Goal: Task Accomplishment & Management: Manage account settings

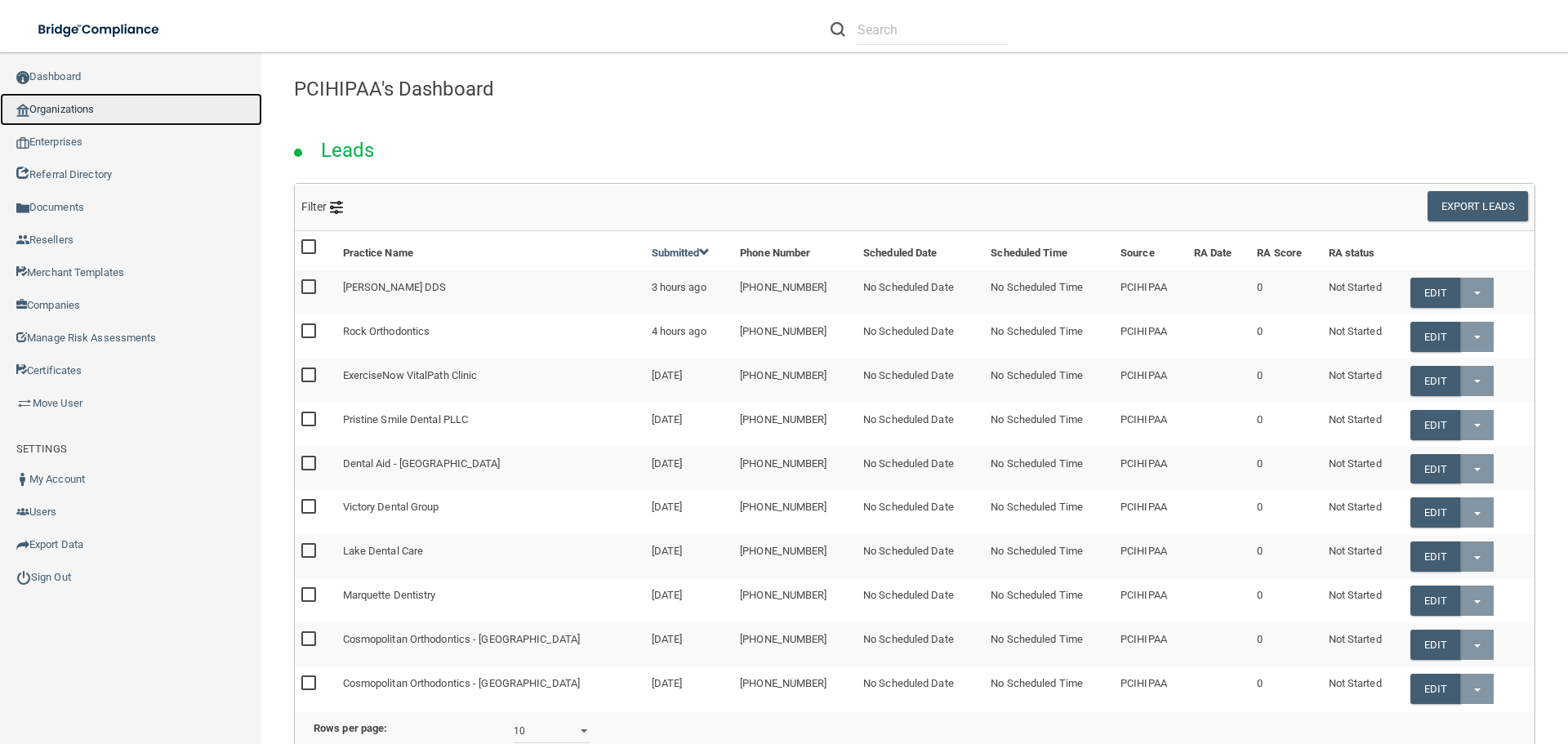
click at [101, 113] on link "Organizations" at bounding box center [131, 109] width 263 height 33
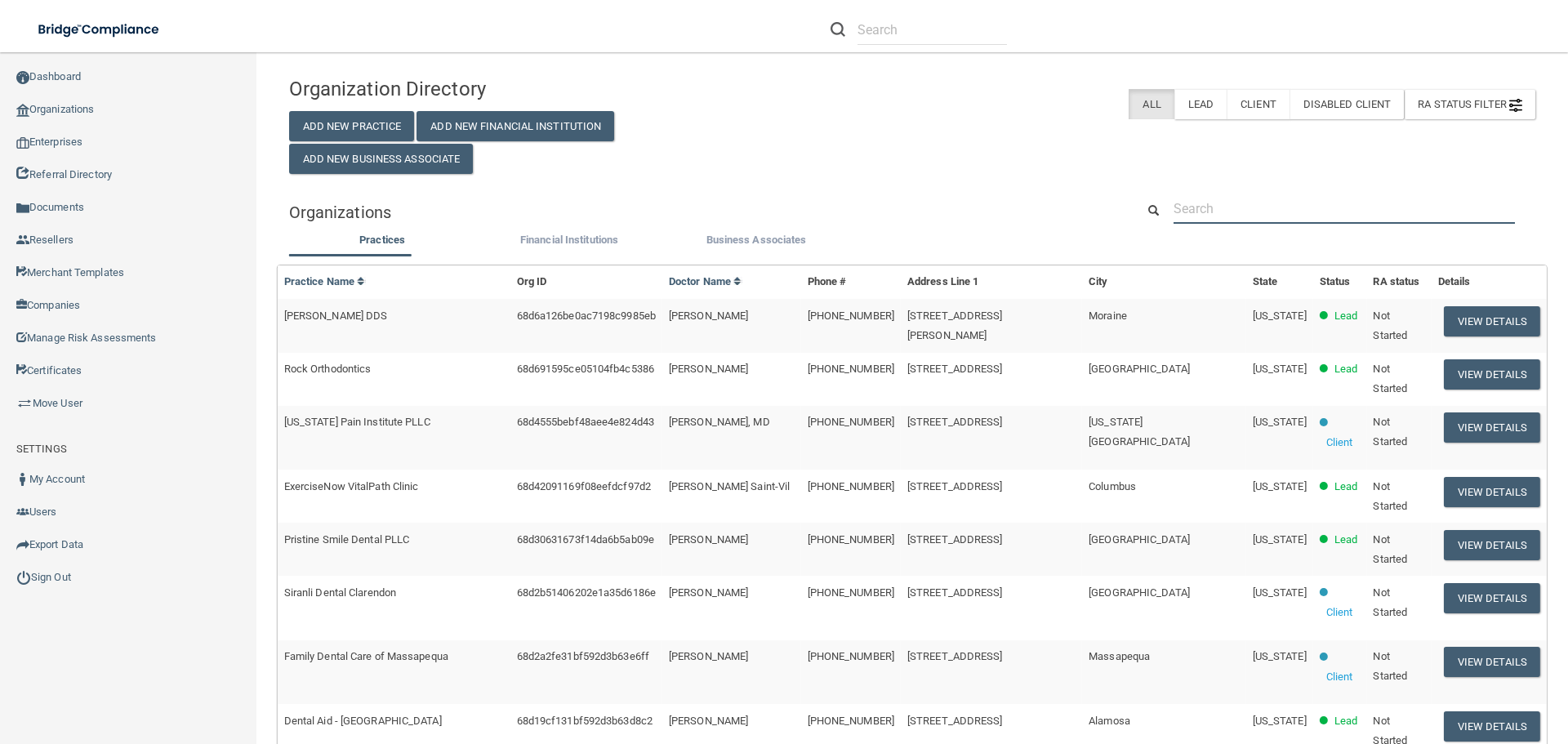
click at [1185, 197] on input "text" at bounding box center [1344, 208] width 341 height 30
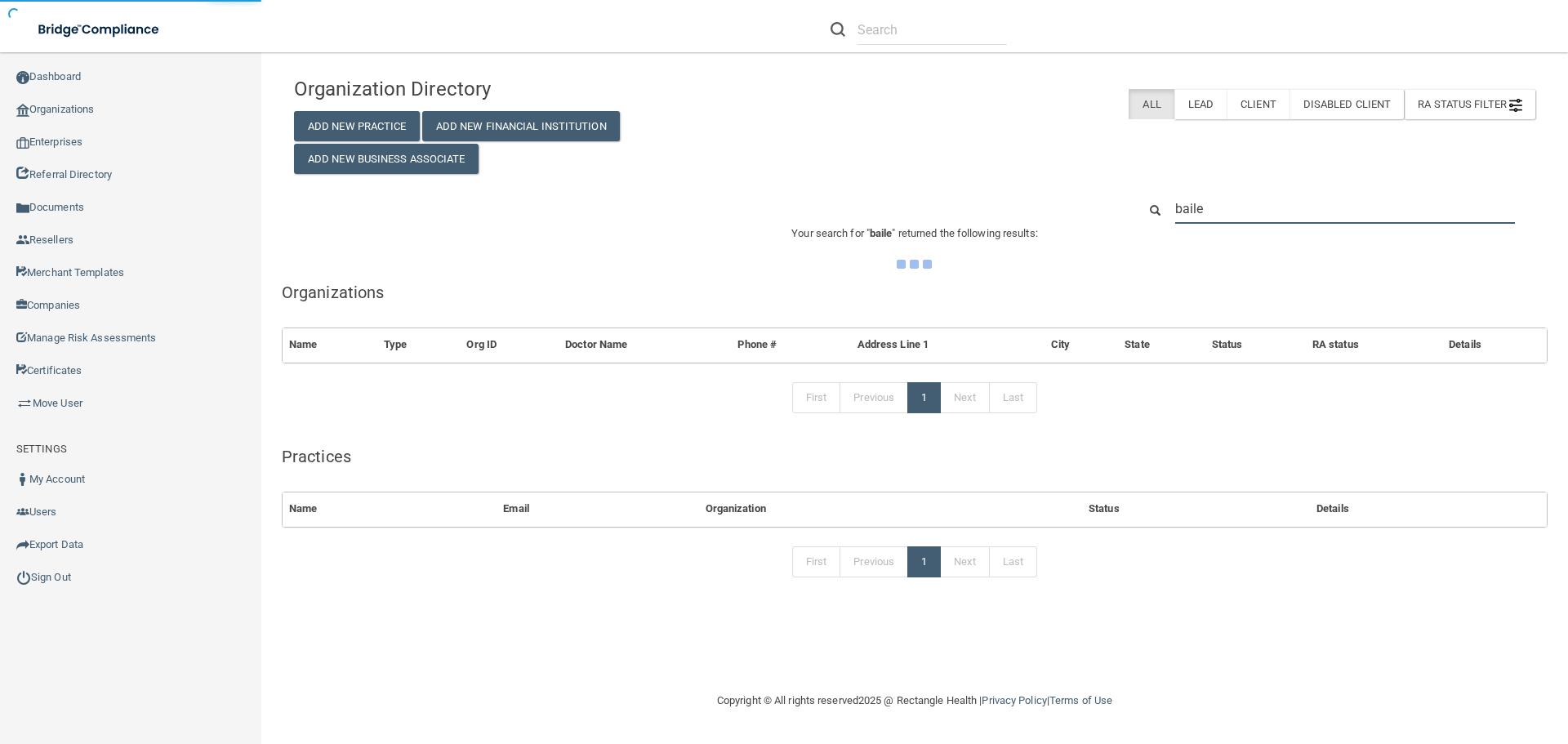
type input "[PERSON_NAME]"
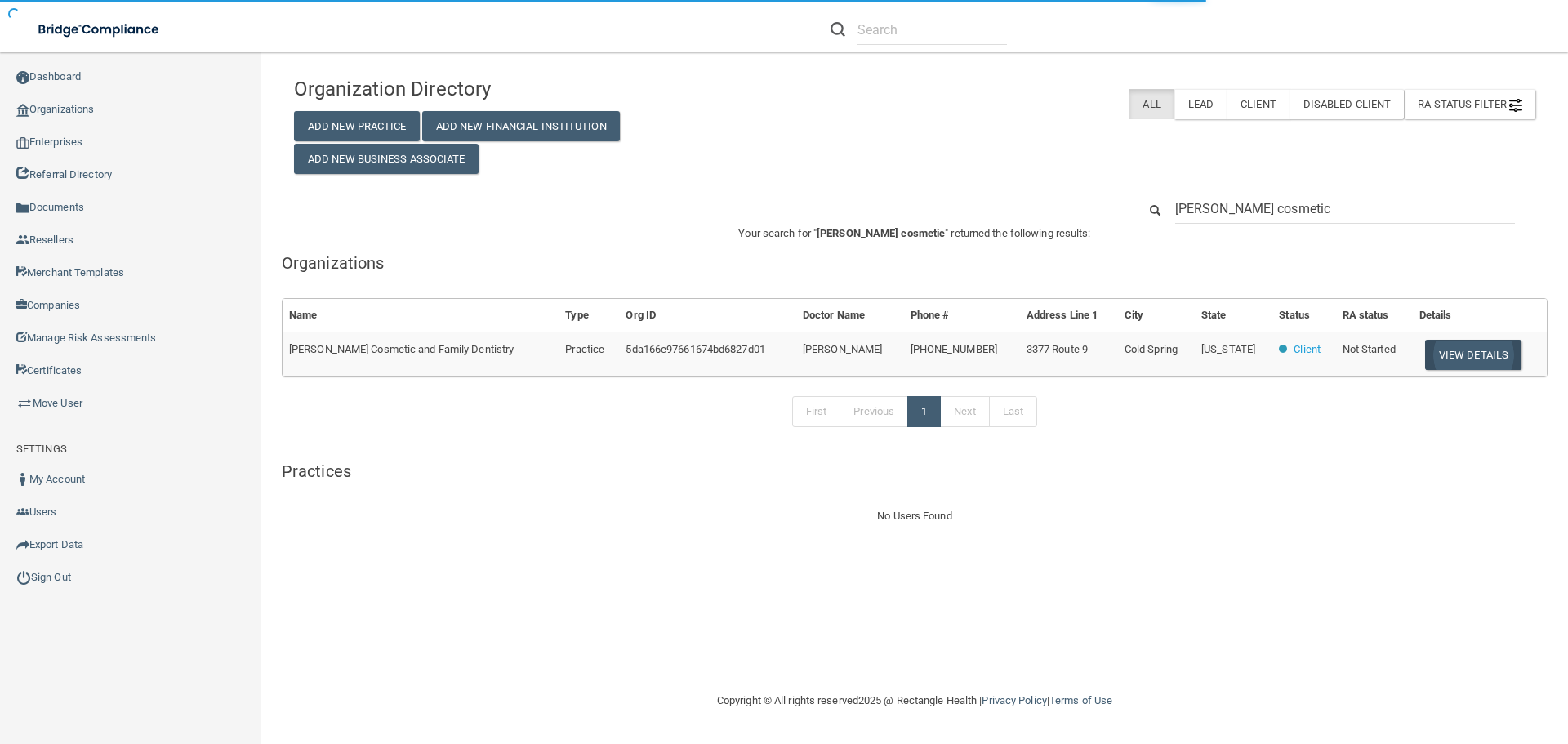
type input "[PERSON_NAME] cosmetic"
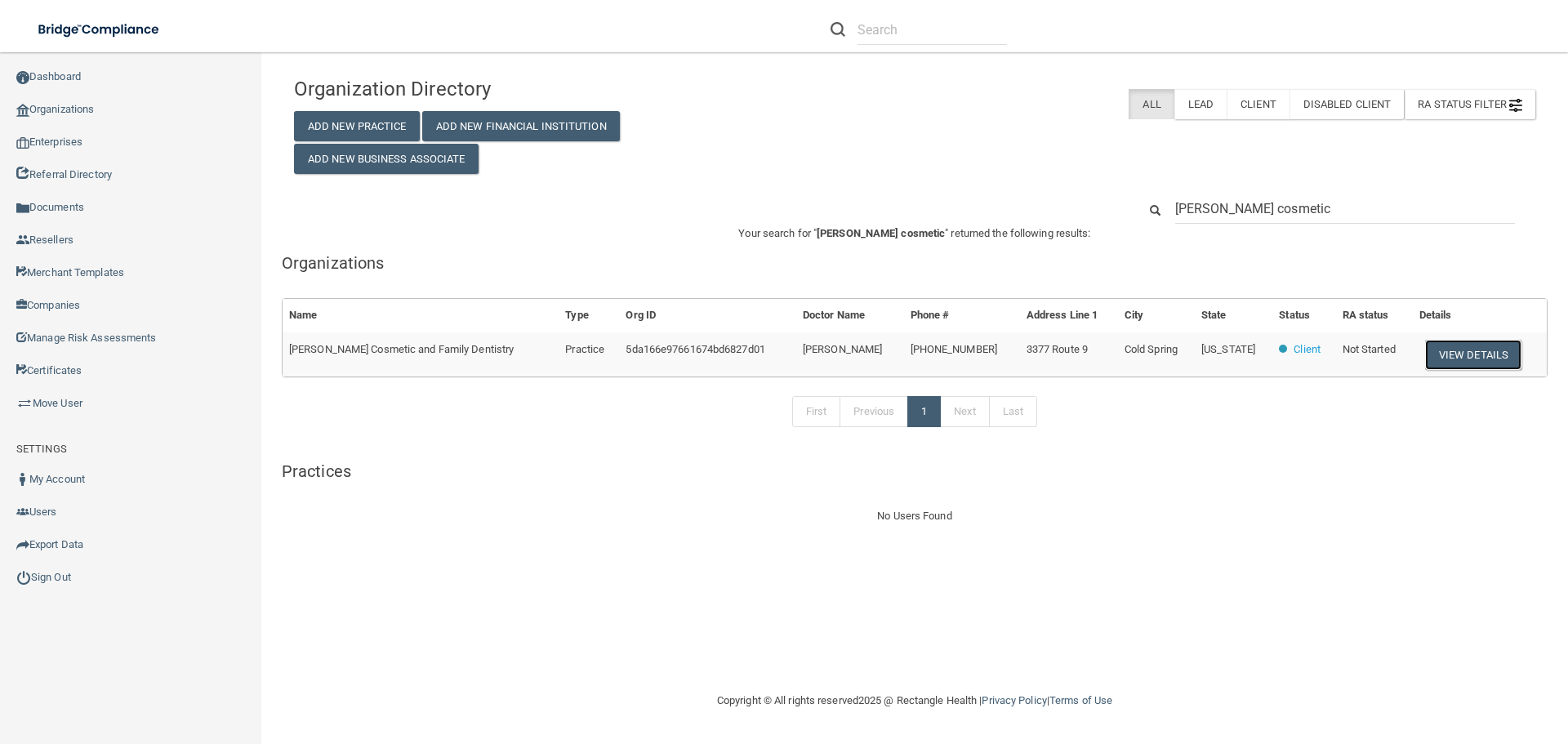
click at [1461, 359] on button "View Details" at bounding box center [1473, 355] width 97 height 30
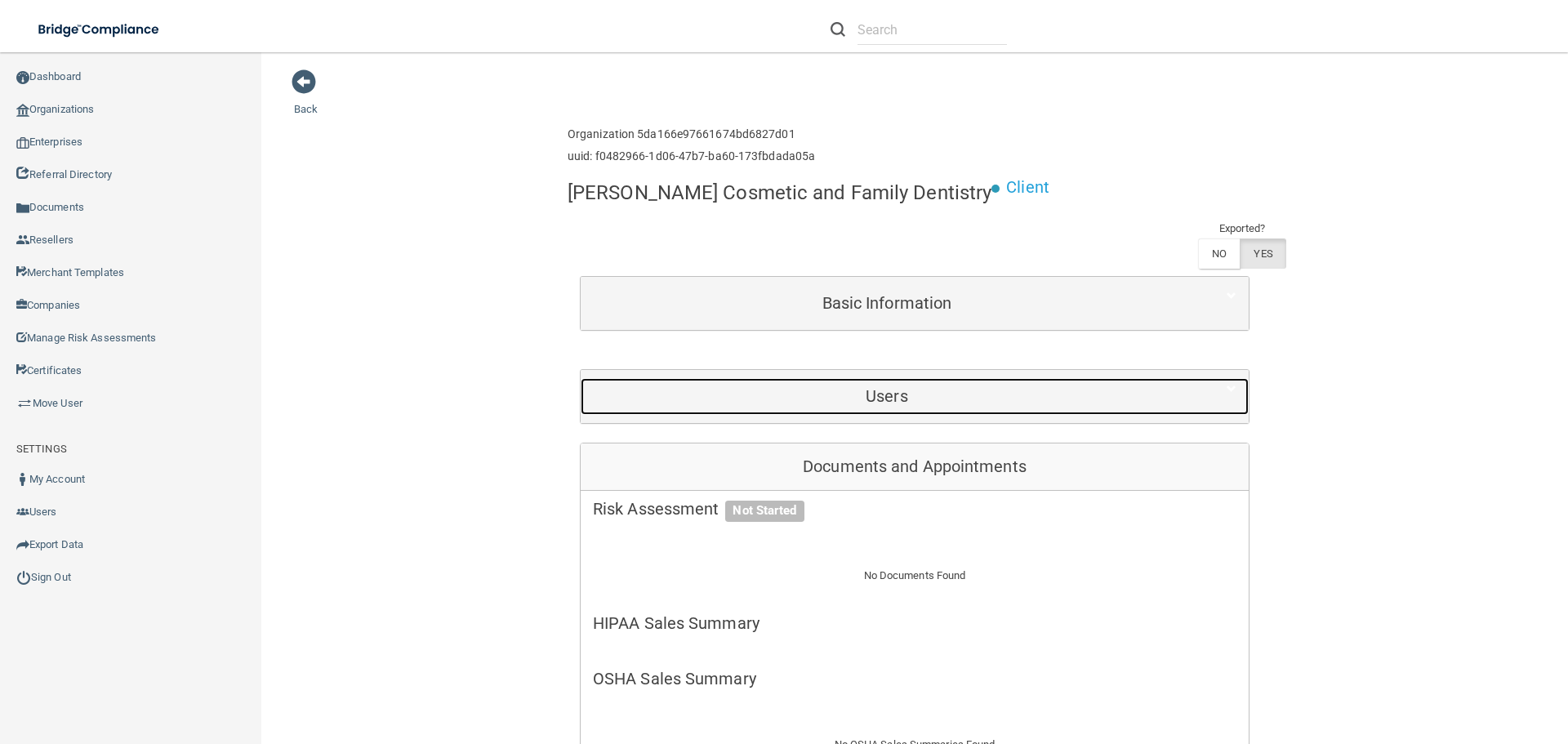
click at [869, 405] on h5 "Users" at bounding box center [886, 397] width 588 height 18
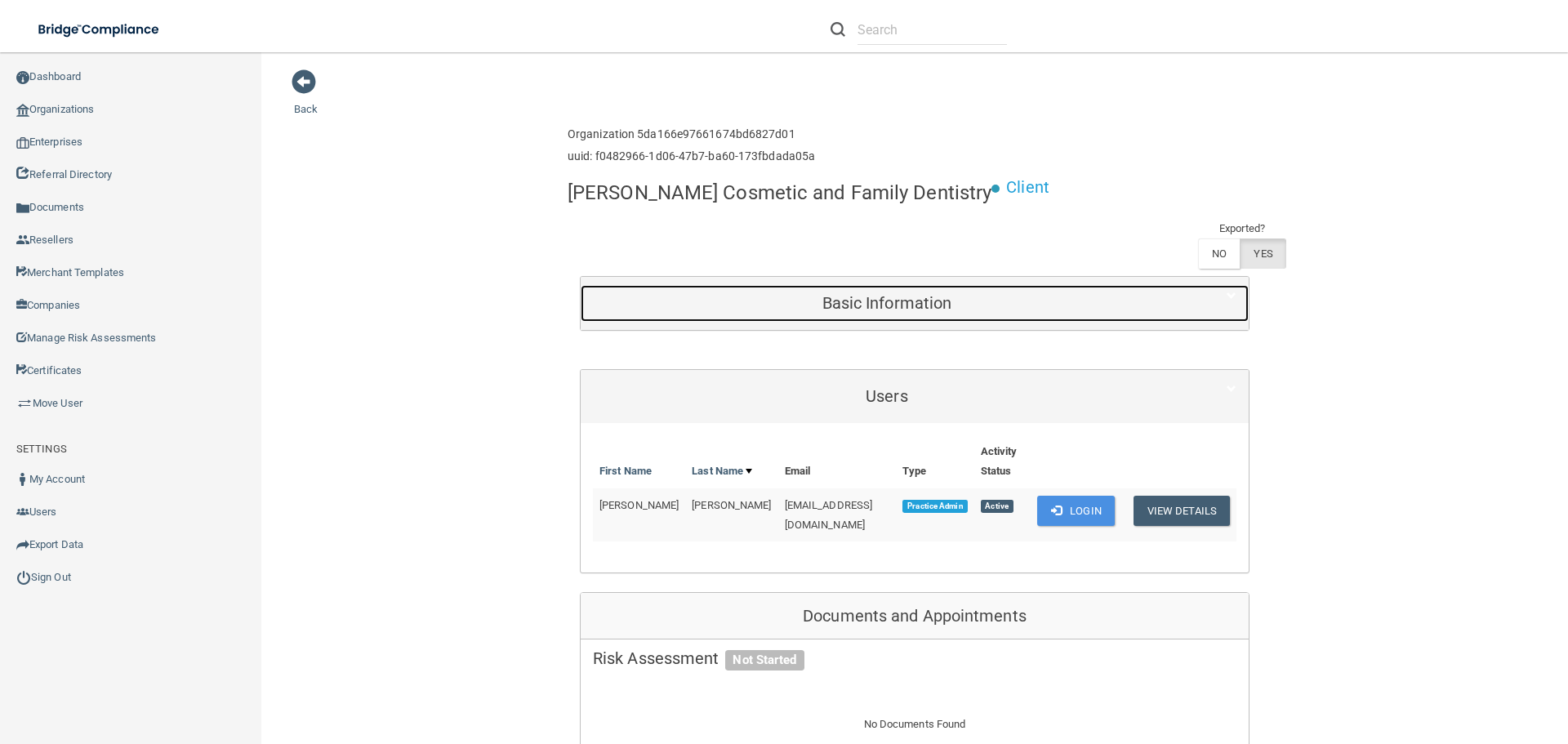
click at [985, 307] on h5 "Basic Information" at bounding box center [886, 304] width 588 height 18
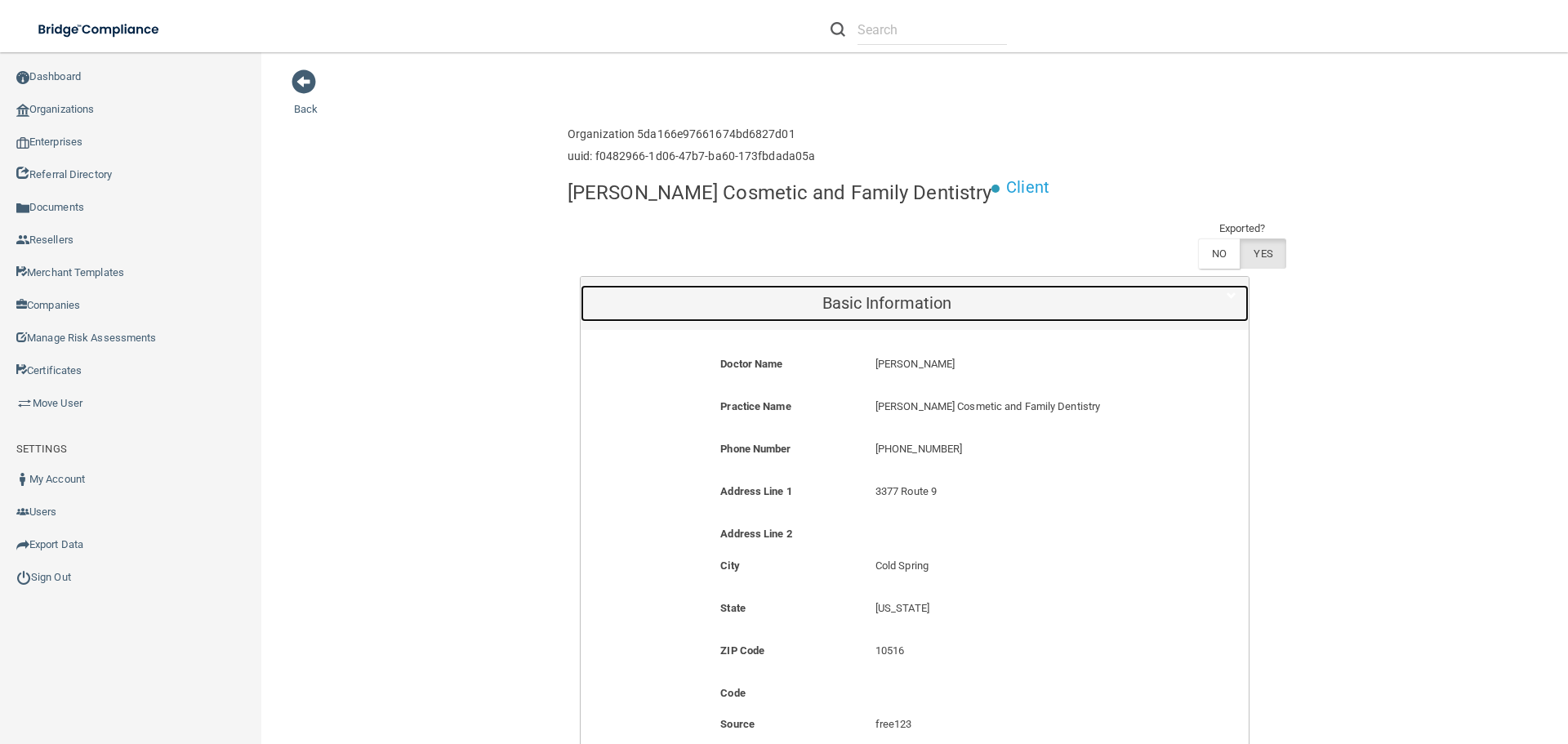
click at [985, 307] on h5 "Basic Information" at bounding box center [886, 304] width 588 height 18
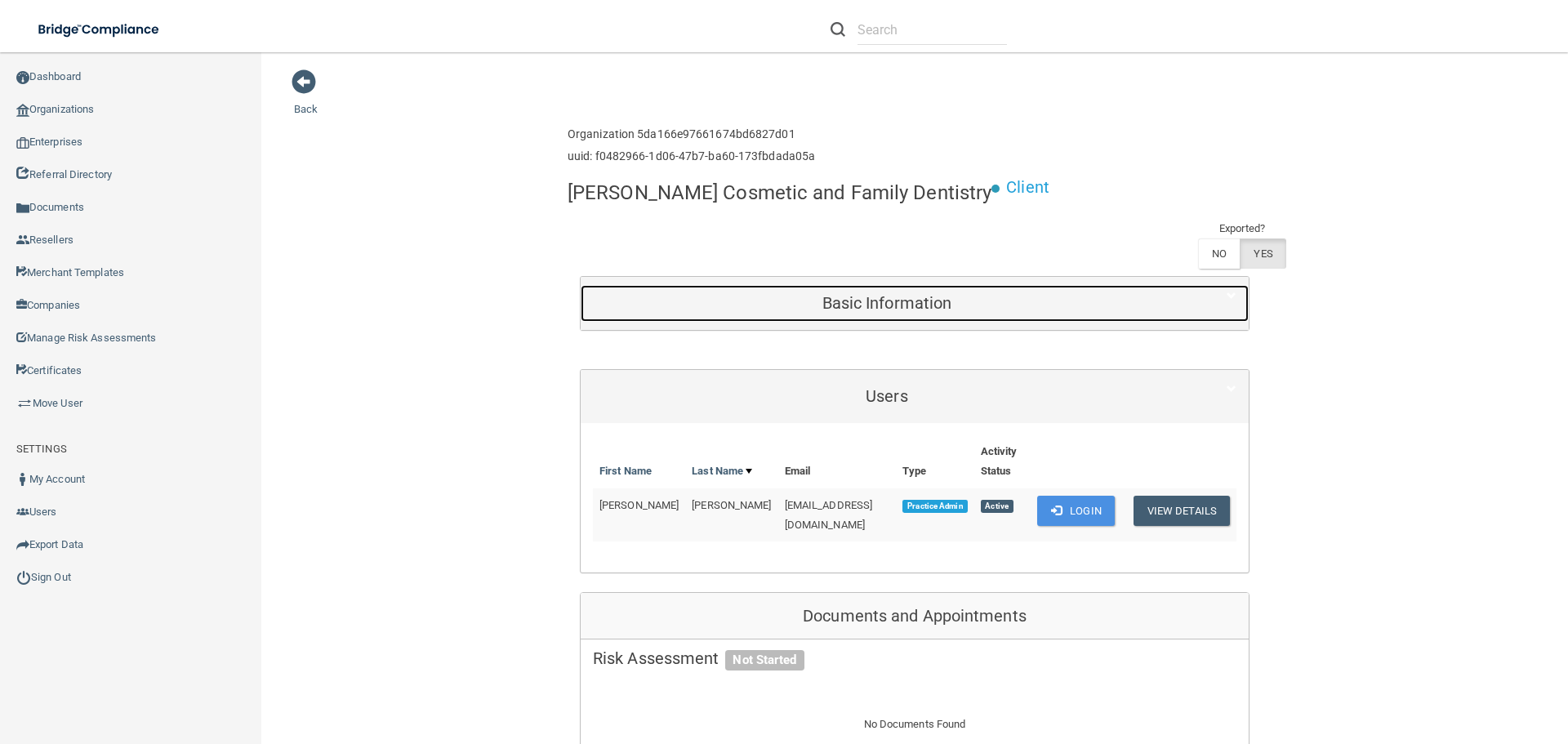
click at [965, 311] on h5 "Basic Information" at bounding box center [886, 304] width 588 height 18
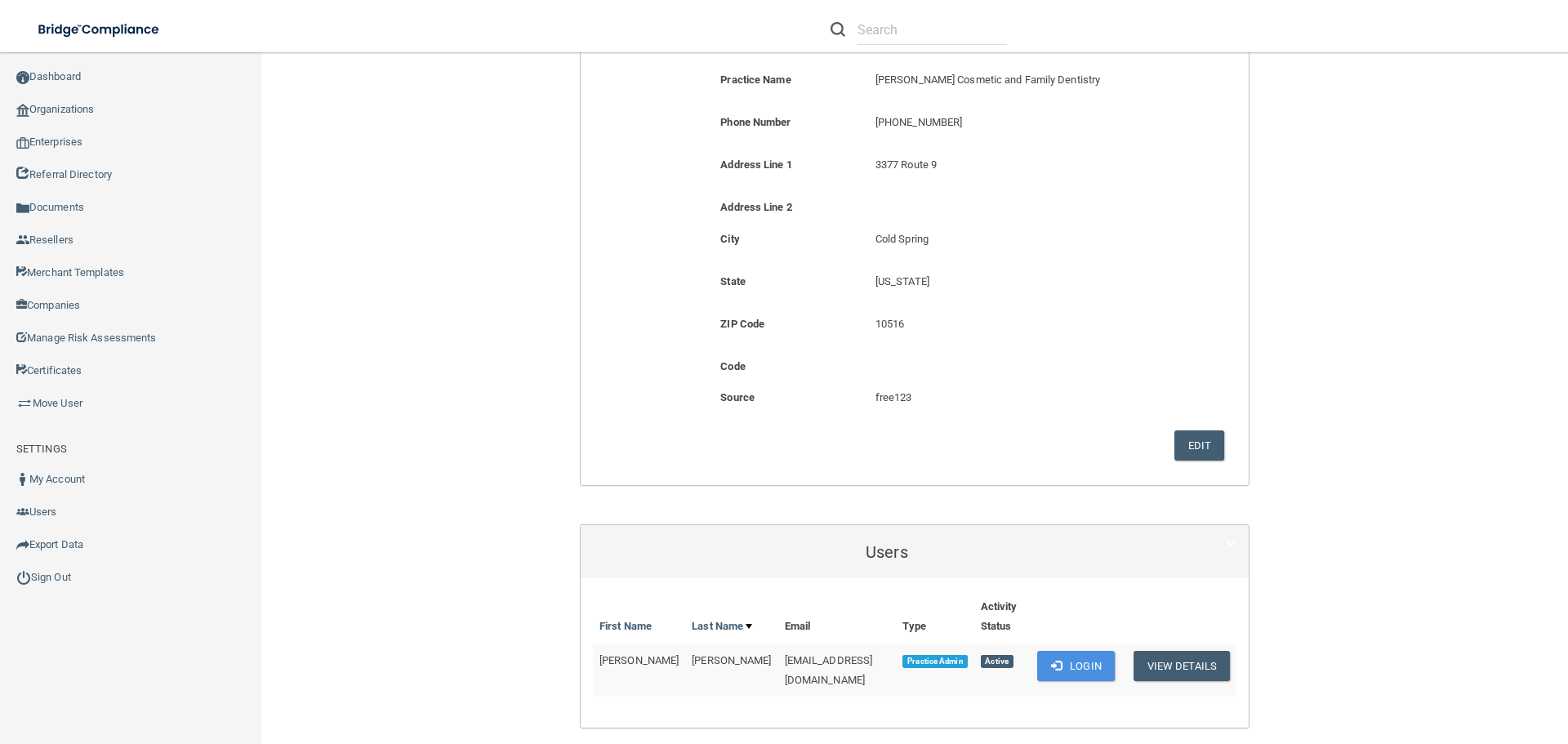
scroll to position [408, 0]
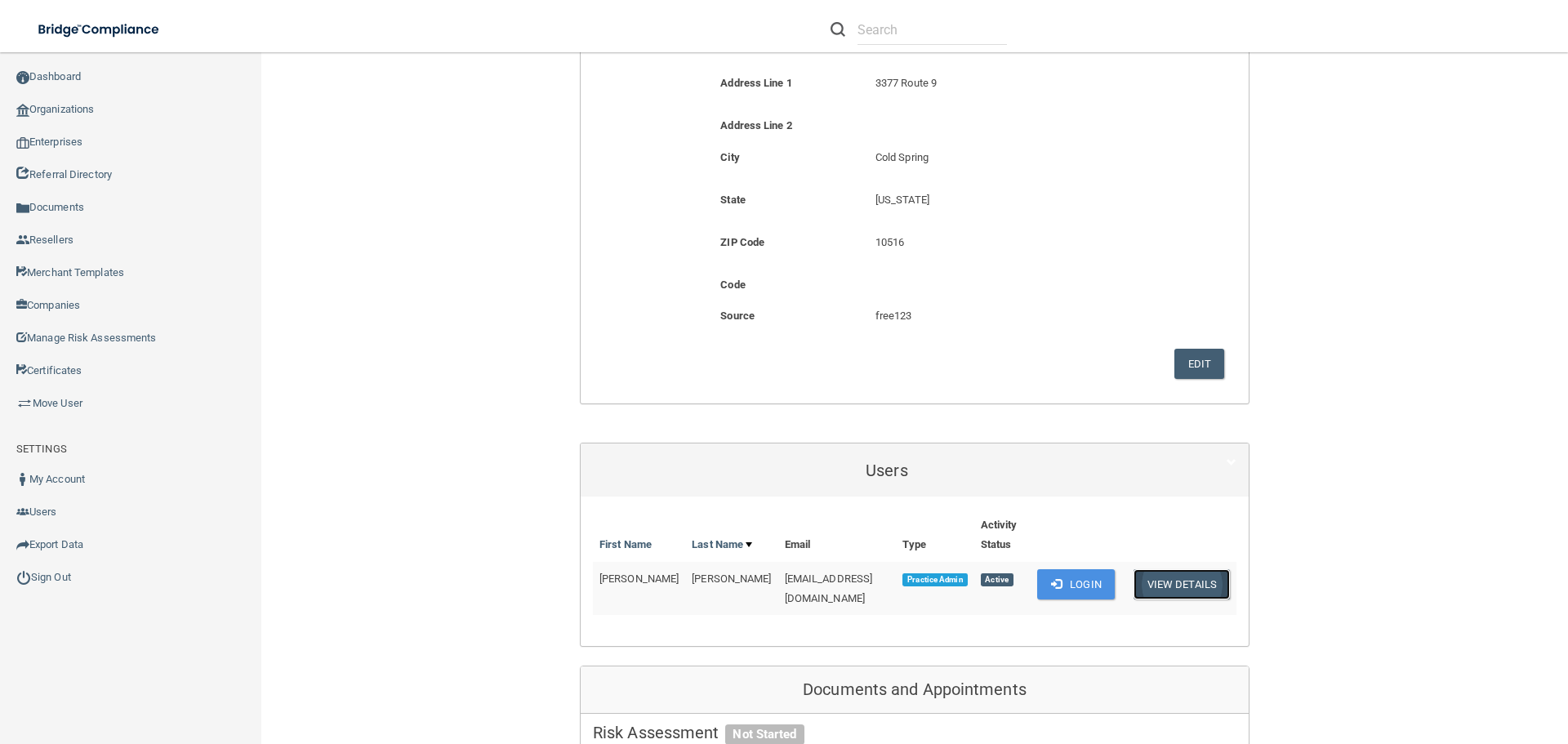
click at [1181, 580] on button "View Details" at bounding box center [1182, 584] width 97 height 30
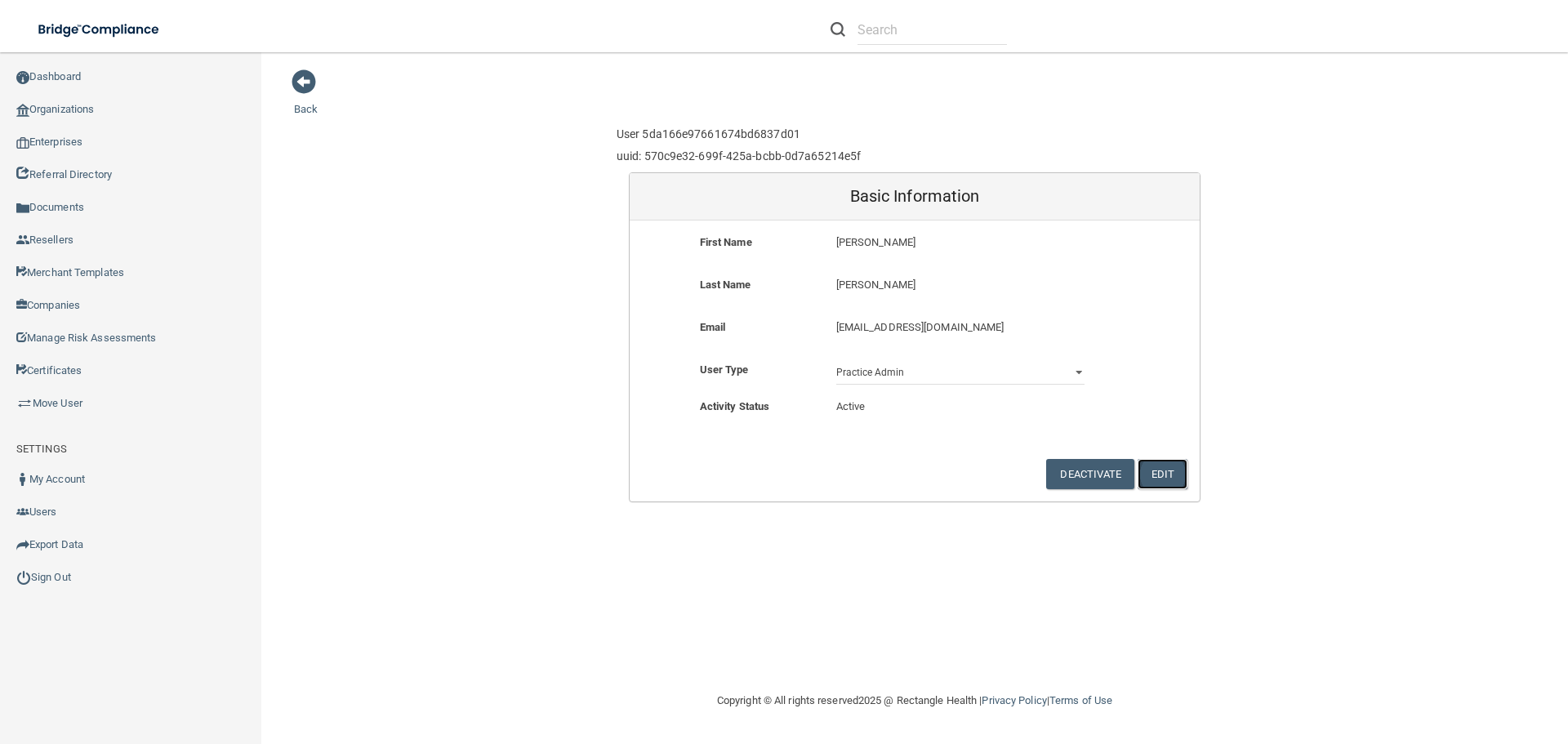
click at [1165, 473] on button "Edit" at bounding box center [1162, 474] width 50 height 30
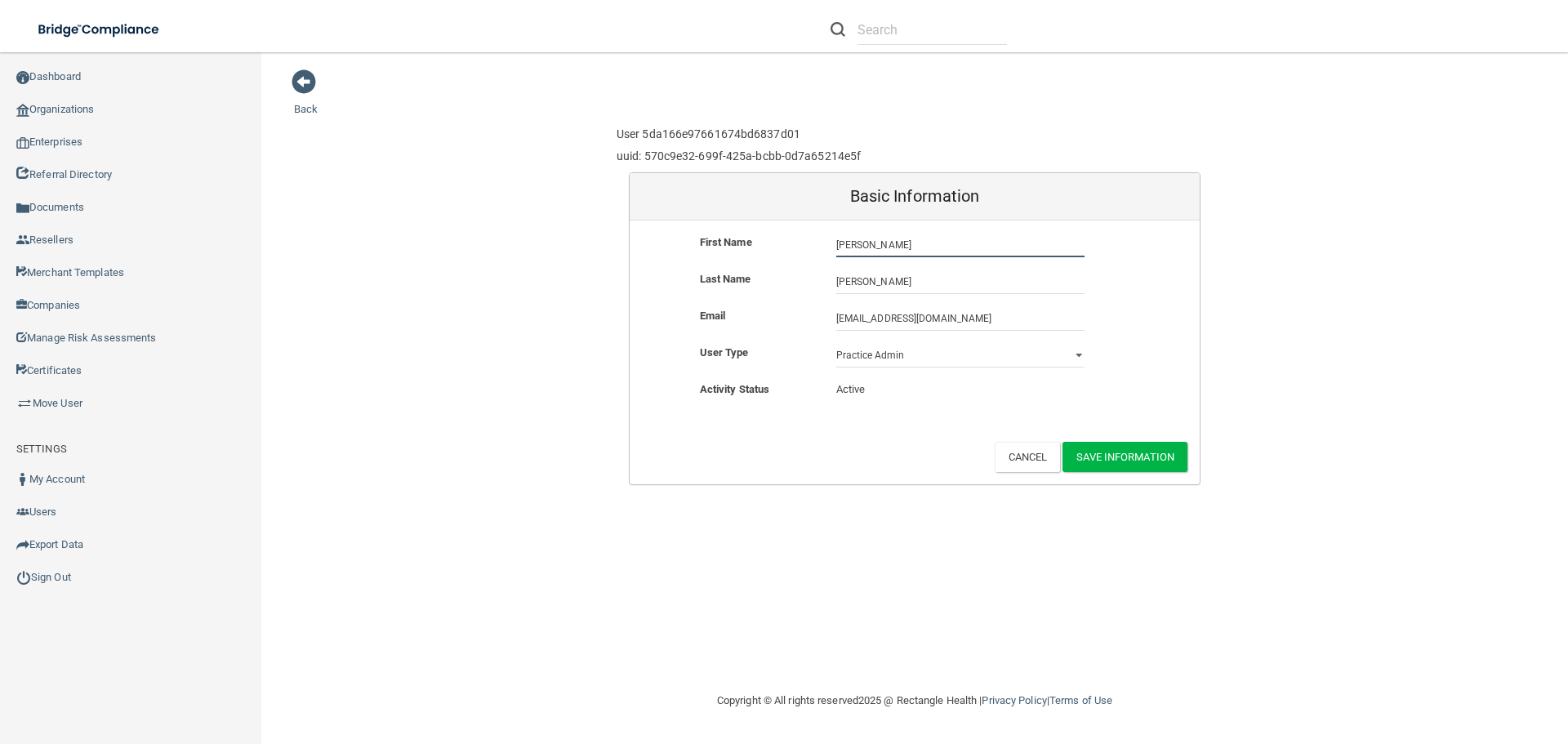
drag, startPoint x: 923, startPoint y: 236, endPoint x: 758, endPoint y: 233, distance: 165.0
click at [758, 233] on div "First Name [PERSON_NAME]" at bounding box center [914, 244] width 570 height 25
type input "[PERSON_NAME]"
drag, startPoint x: 891, startPoint y: 282, endPoint x: 773, endPoint y: 274, distance: 118.3
click at [773, 274] on div "Last Name [PERSON_NAME]" at bounding box center [914, 282] width 570 height 25
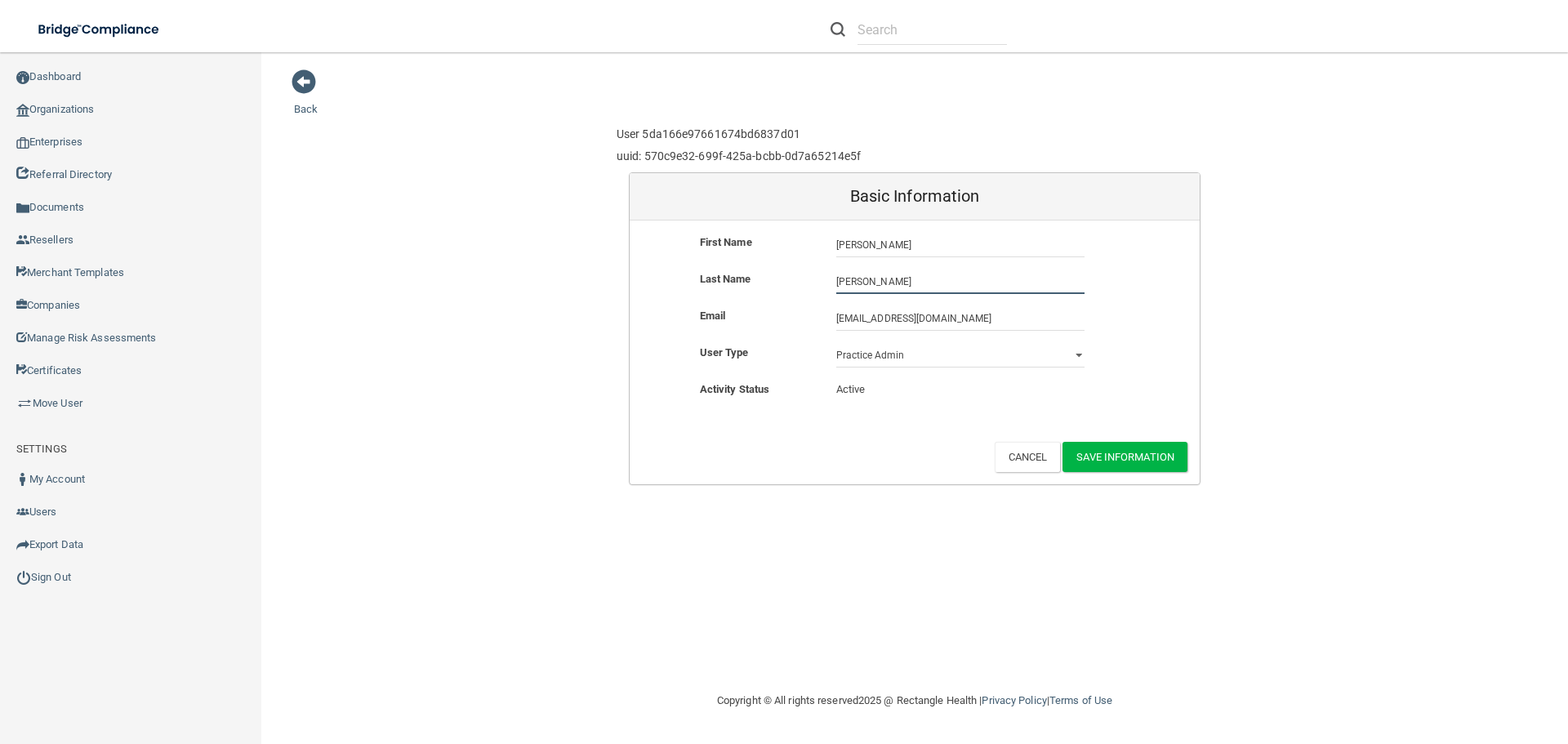
paste input "[US_STATE]"
type input "[US_STATE]"
click at [1123, 451] on button "Save Information" at bounding box center [1125, 457] width 125 height 30
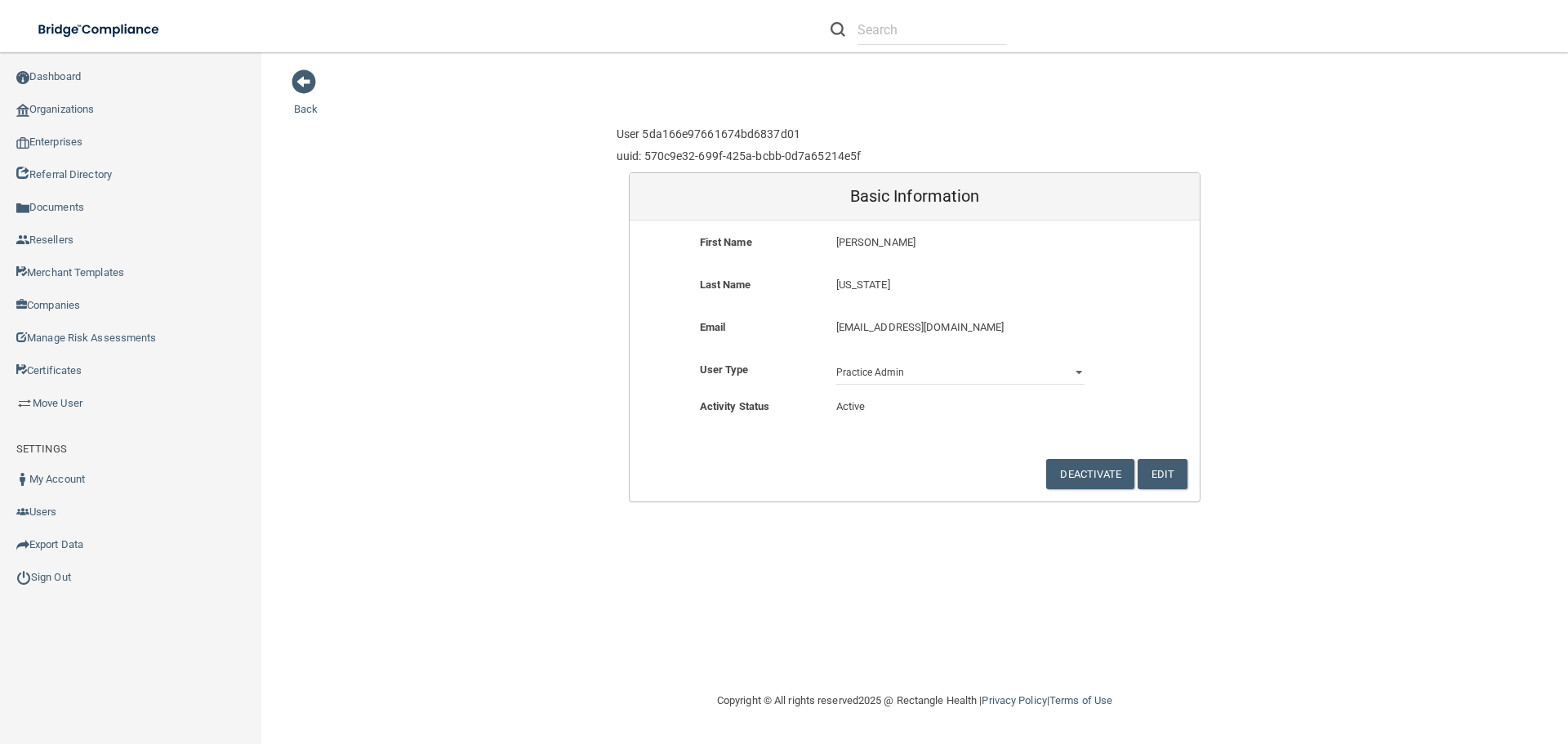
click at [867, 330] on p "[EMAIL_ADDRESS][DOMAIN_NAME]" at bounding box center [960, 328] width 248 height 20
copy div "[EMAIL_ADDRESS][DOMAIN_NAME]"
drag, startPoint x: 836, startPoint y: 243, endPoint x: 875, endPoint y: 243, distance: 39.0
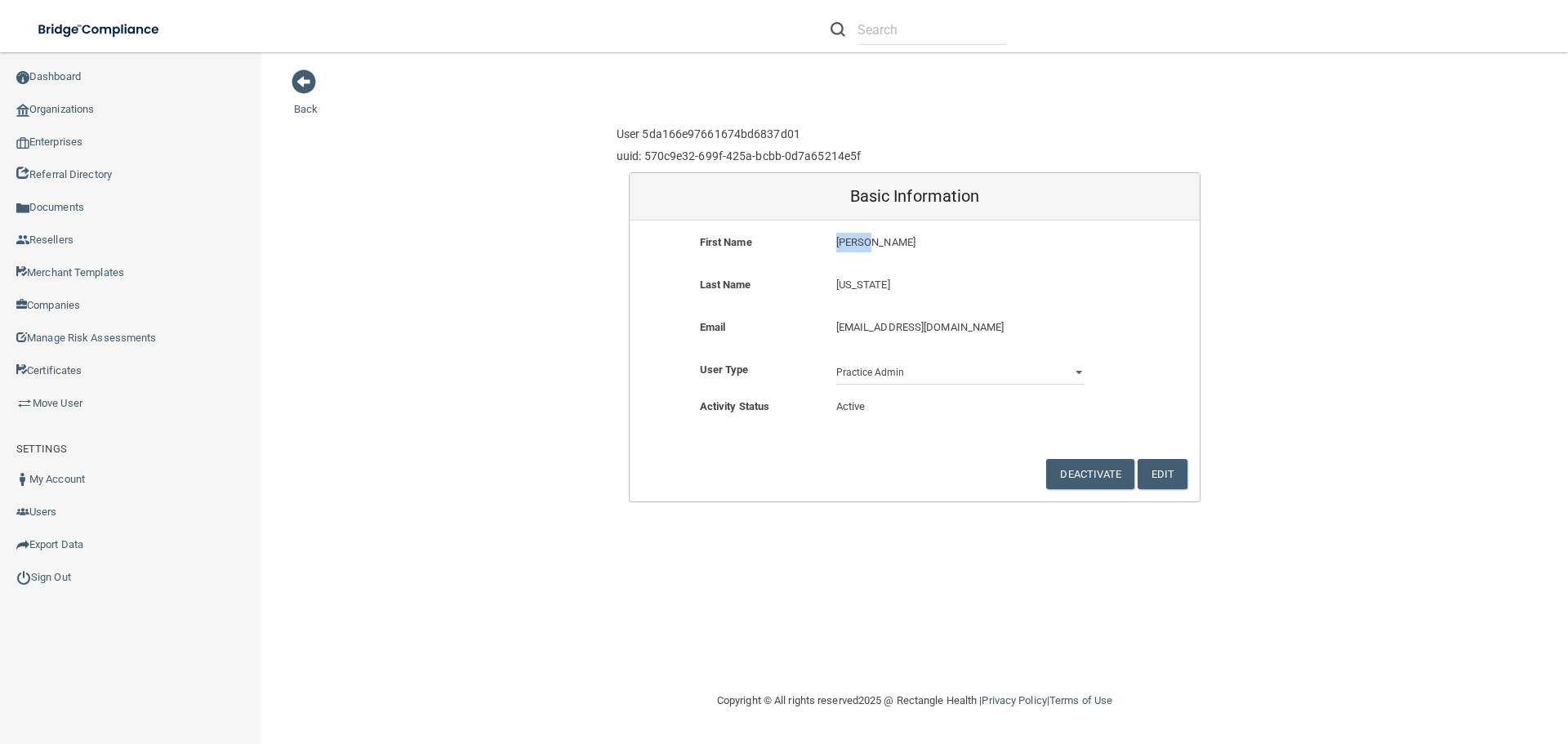
click at [875, 243] on p "[PERSON_NAME]" at bounding box center [960, 243] width 248 height 20
drag, startPoint x: 878, startPoint y: 281, endPoint x: 839, endPoint y: 287, distance: 39.5
click at [839, 287] on p "[US_STATE]" at bounding box center [960, 285] width 248 height 20
copy p "[US_STATE]"
